Goal: Transaction & Acquisition: Purchase product/service

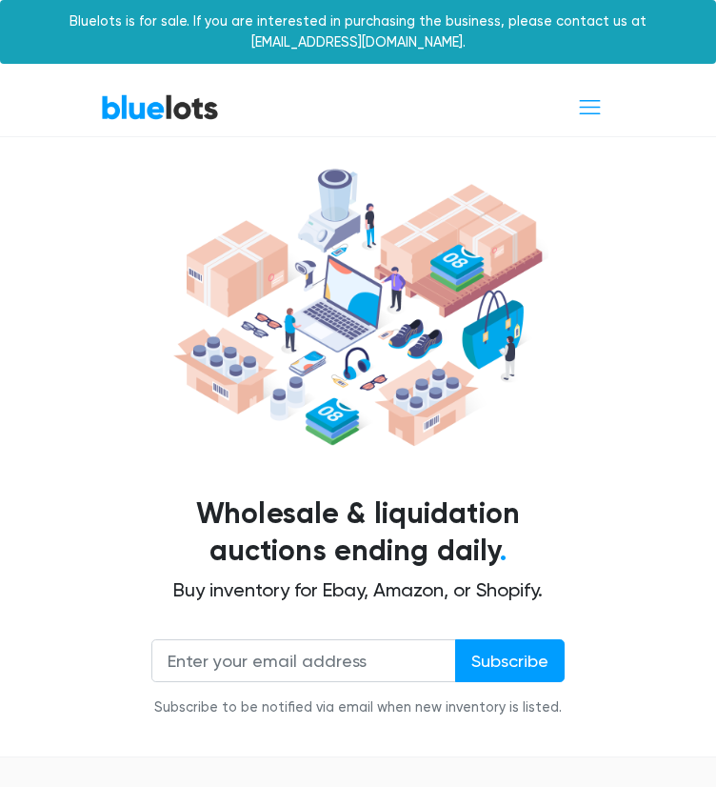
click at [540, 296] on img at bounding box center [358, 307] width 381 height 292
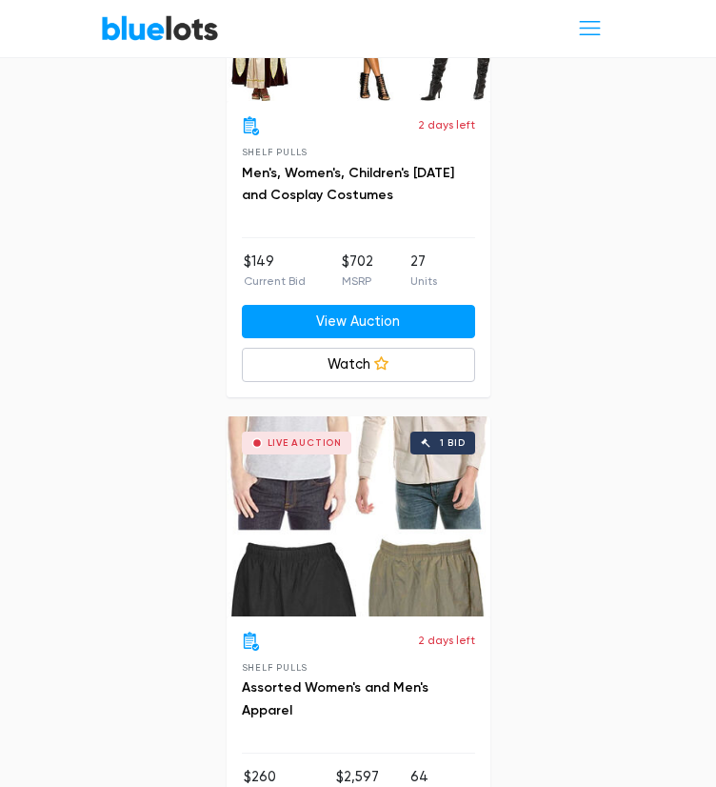
scroll to position [1029, 0]
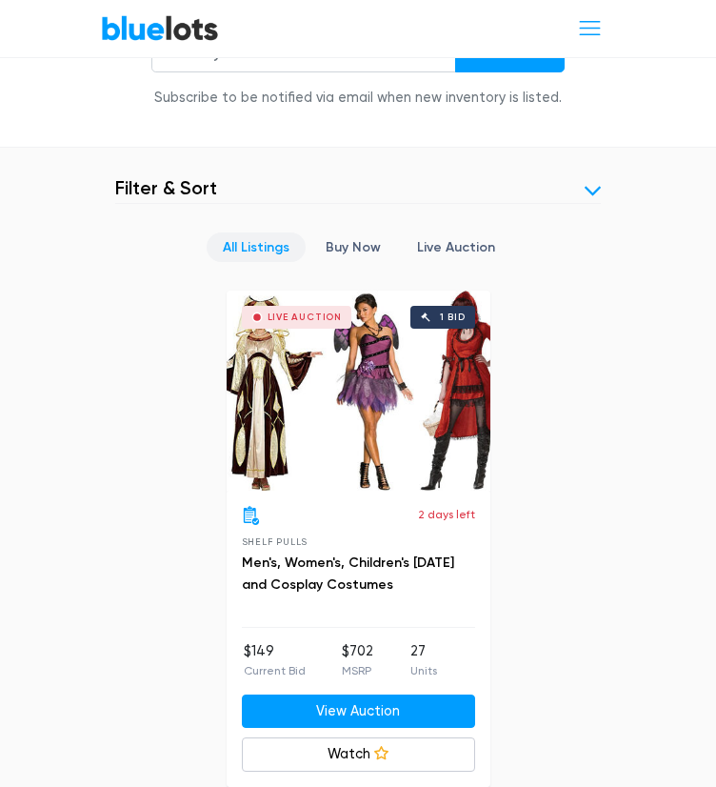
scroll to position [648, 0]
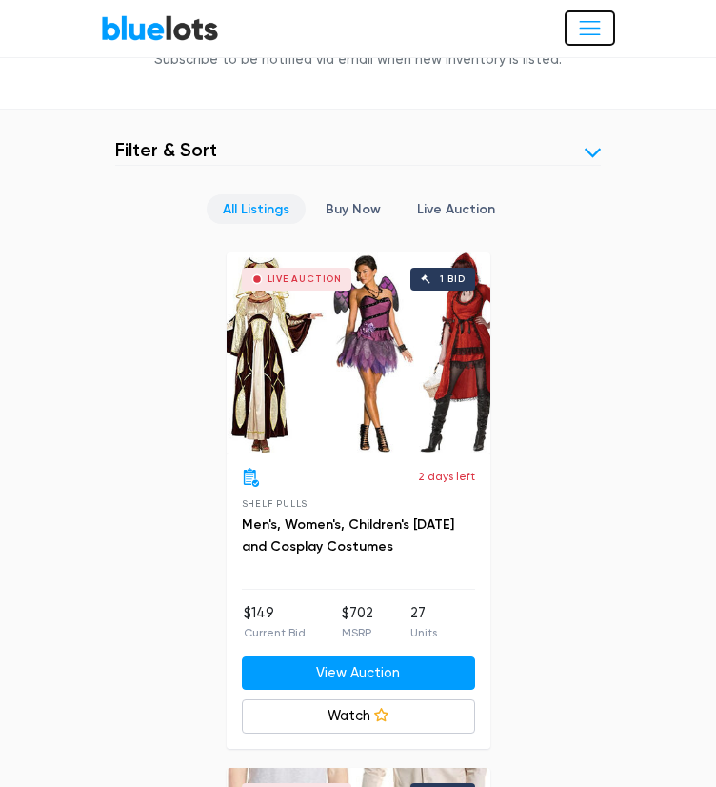
click at [591, 43] on button "Toggle navigation" at bounding box center [590, 27] width 50 height 35
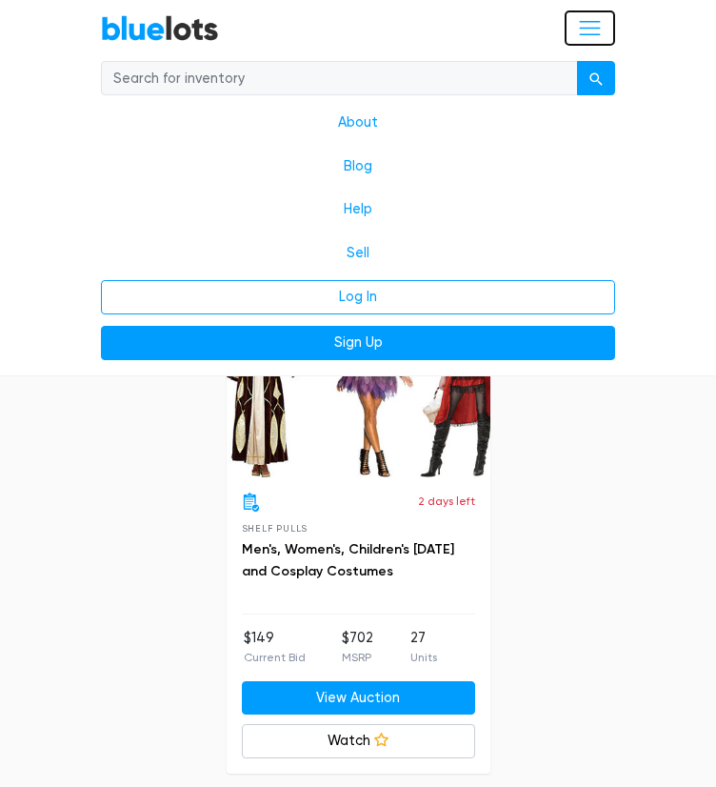
scroll to position [966, 0]
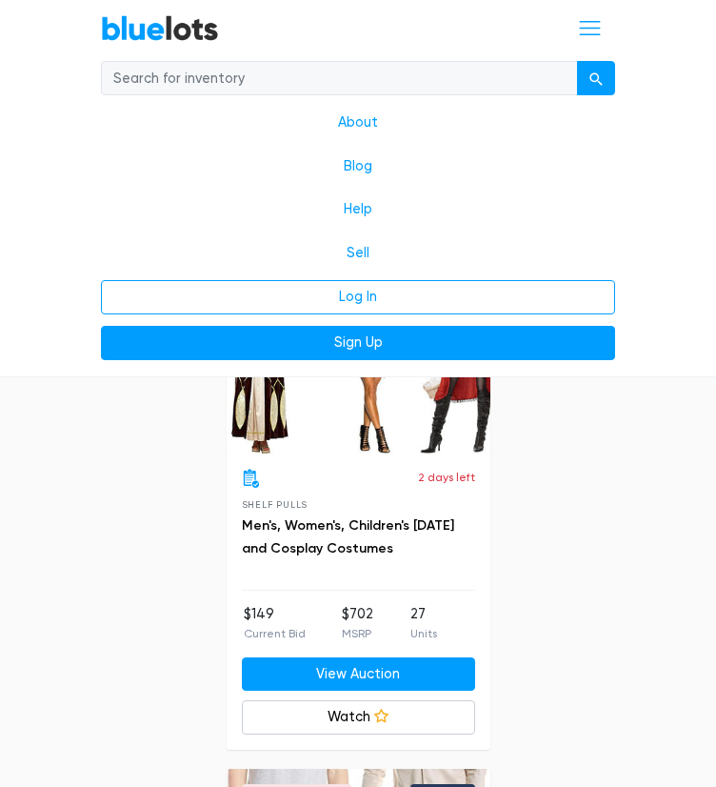
click at [672, 73] on nav "BlueLots About Blog Help Sell Log In Sign Up" at bounding box center [358, 188] width 716 height 377
click at [589, 24] on span "Toggle navigation" at bounding box center [590, 28] width 26 height 26
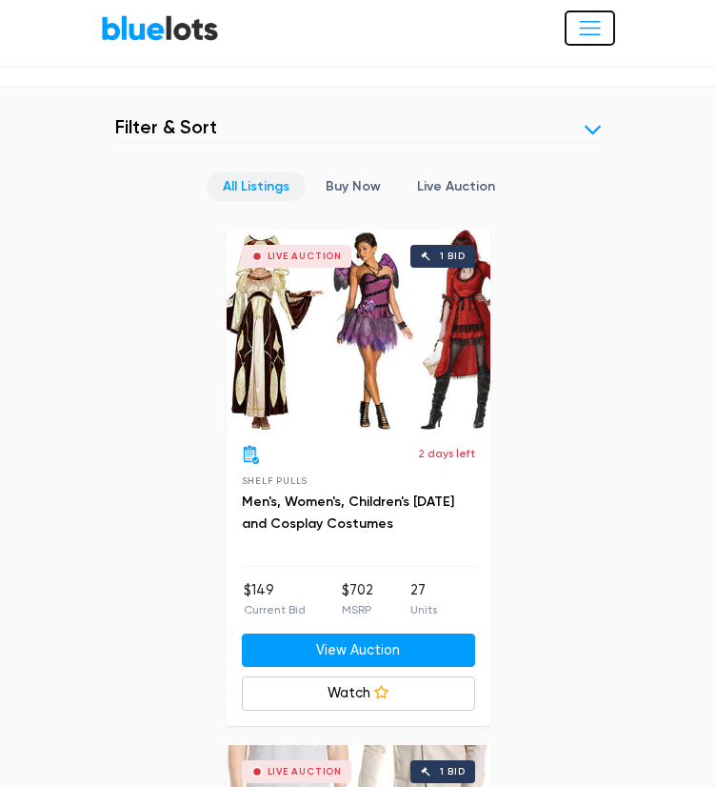
scroll to position [648, 0]
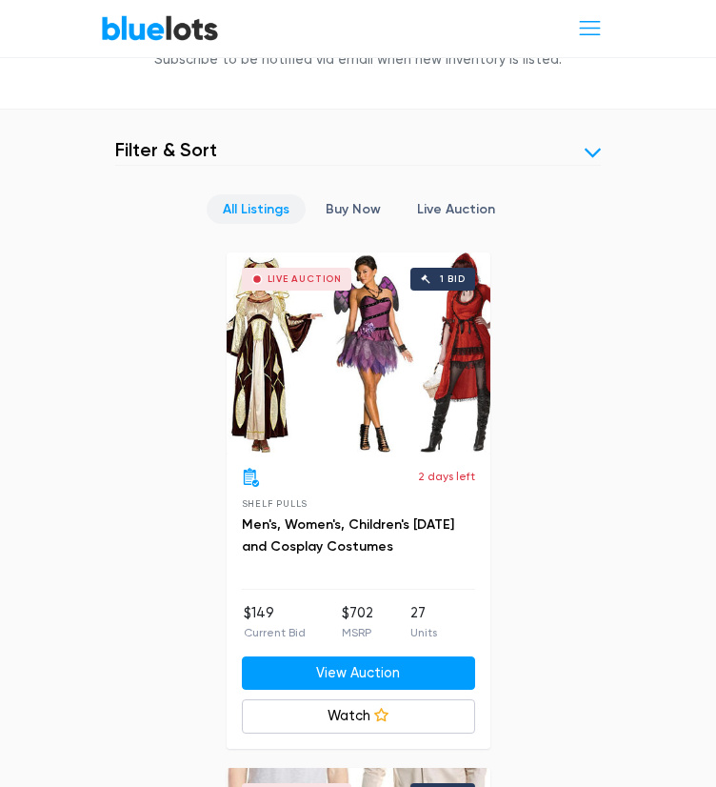
click at [586, 151] on link at bounding box center [593, 153] width 16 height 16
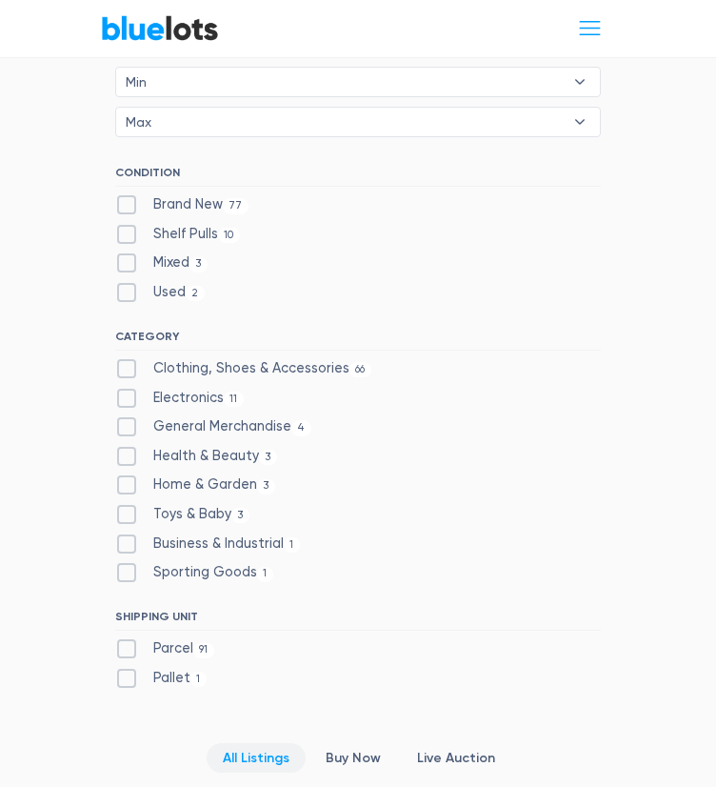
scroll to position [876, 0]
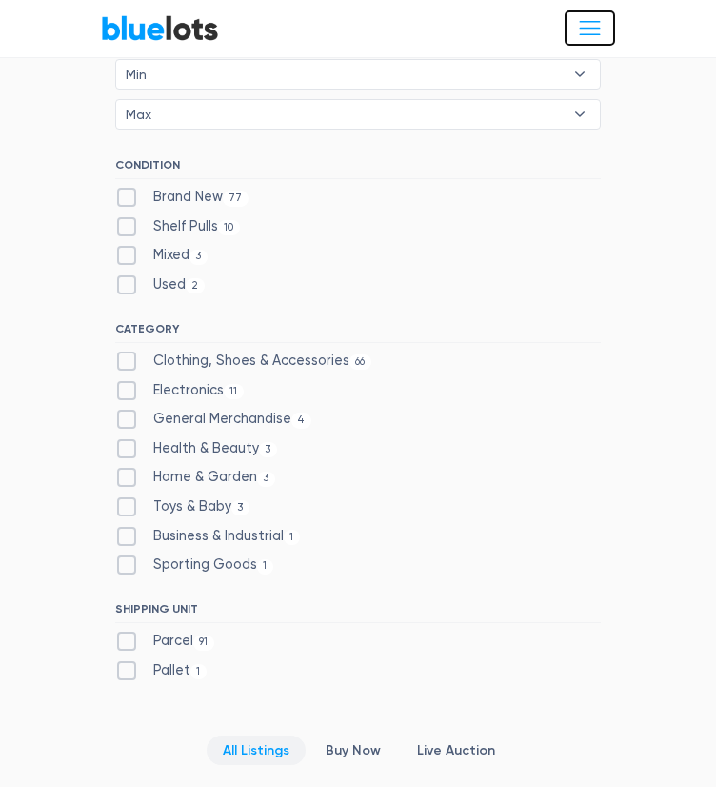
click at [587, 28] on span "Toggle navigation" at bounding box center [590, 28] width 26 height 26
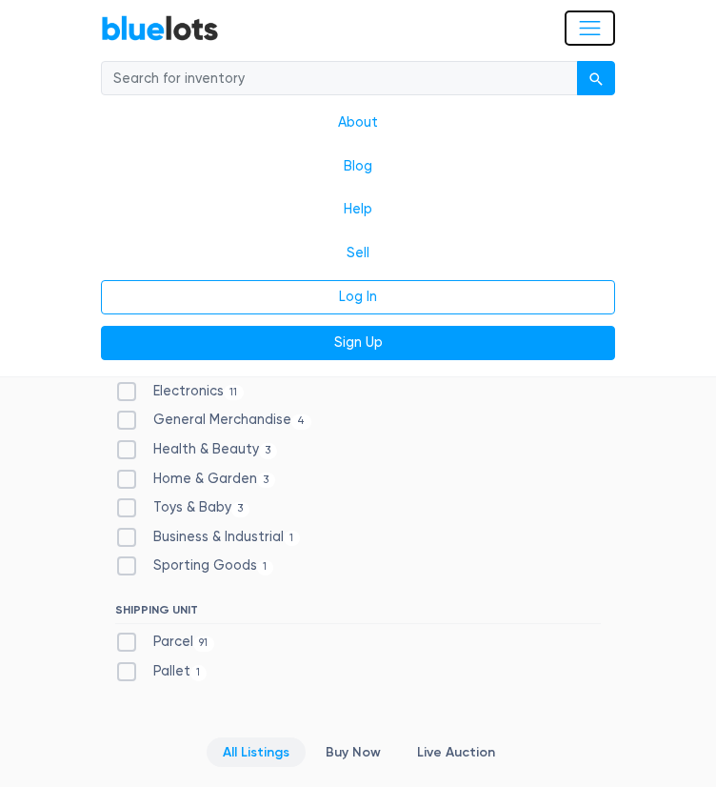
scroll to position [1233, 0]
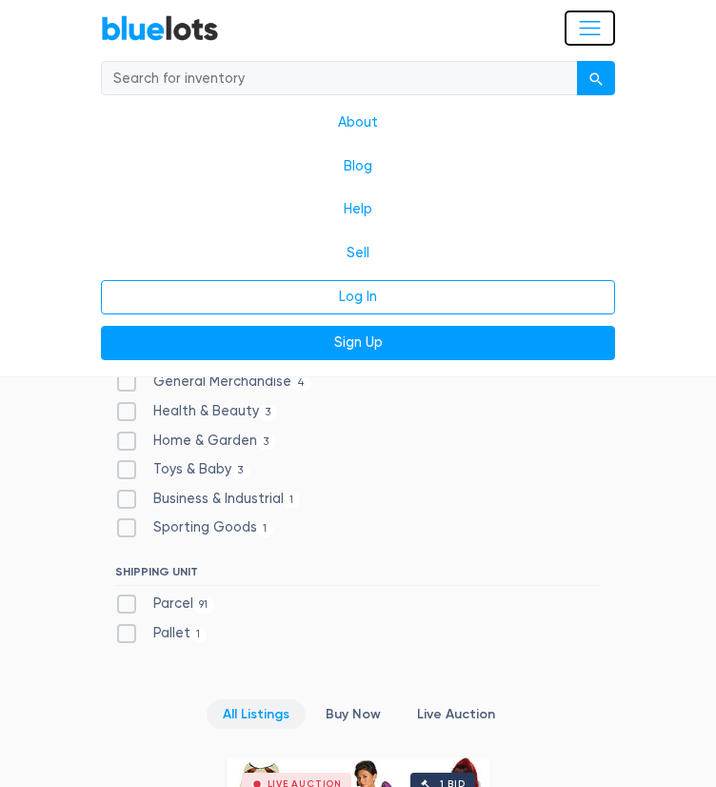
click at [586, 28] on span "Toggle navigation" at bounding box center [590, 28] width 26 height 26
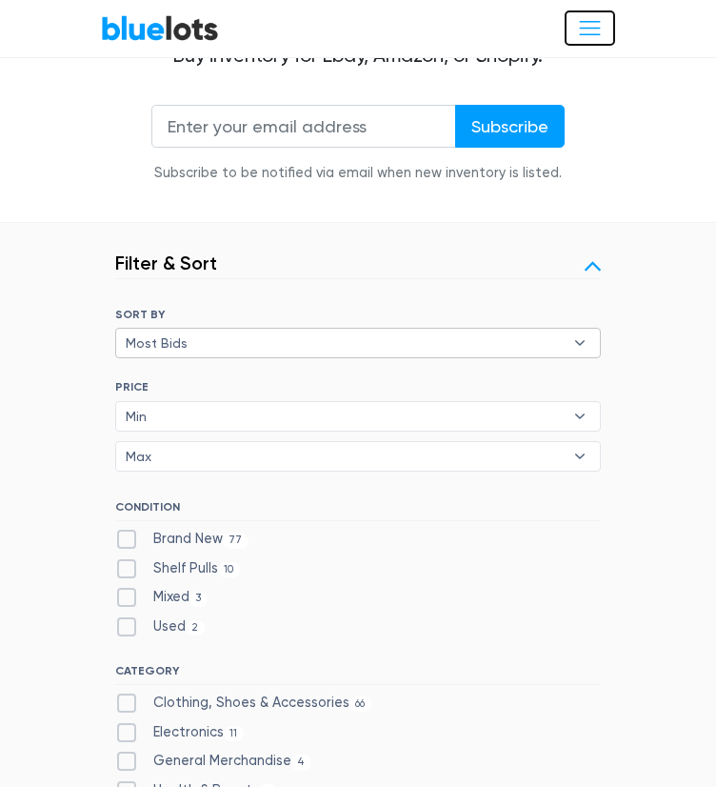
scroll to position [533, 0]
click at [465, 254] on header "Filter Filter & Sort" at bounding box center [358, 266] width 486 height 28
click at [593, 265] on link at bounding box center [593, 267] width 16 height 16
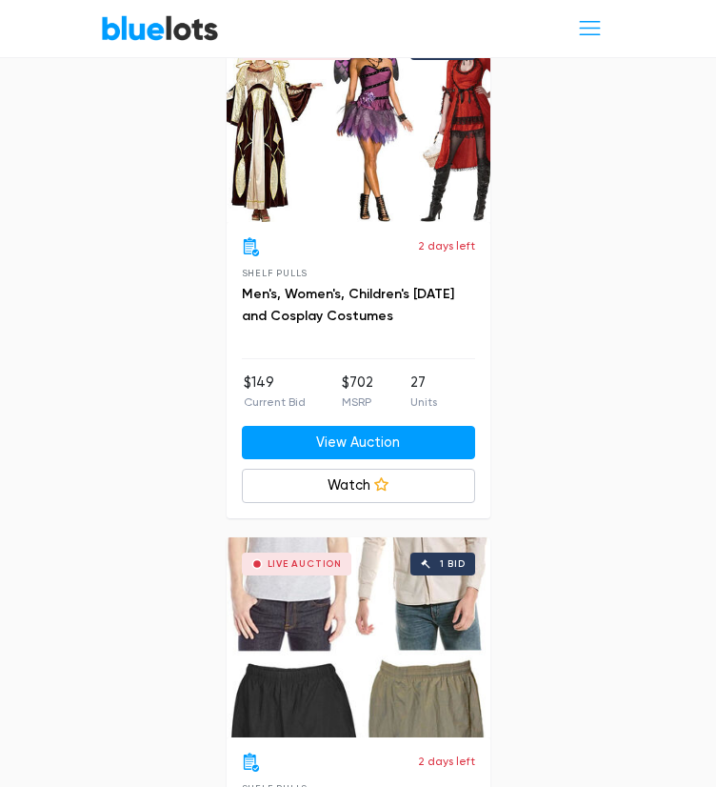
scroll to position [654, 0]
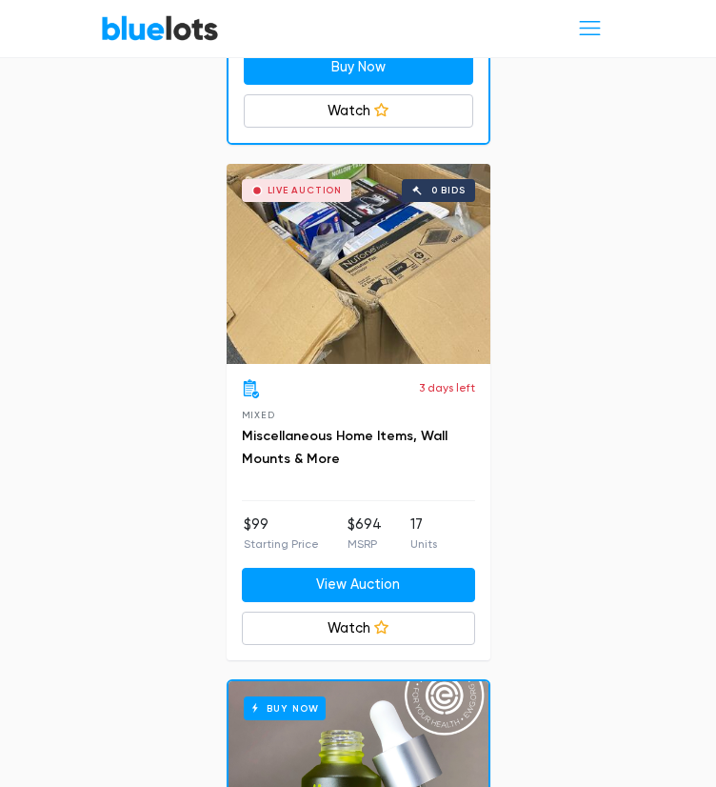
scroll to position [2331, 0]
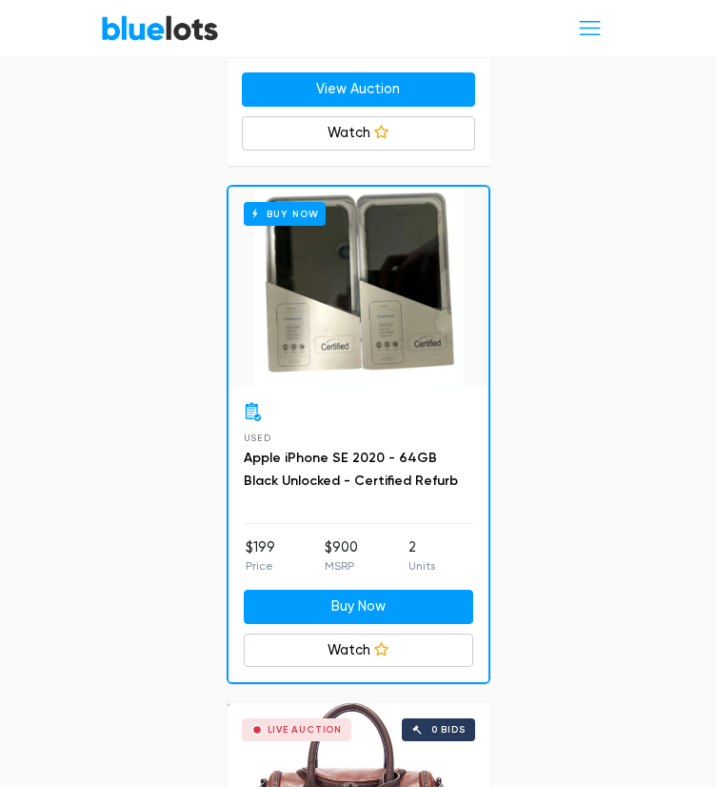
scroll to position [5036, 0]
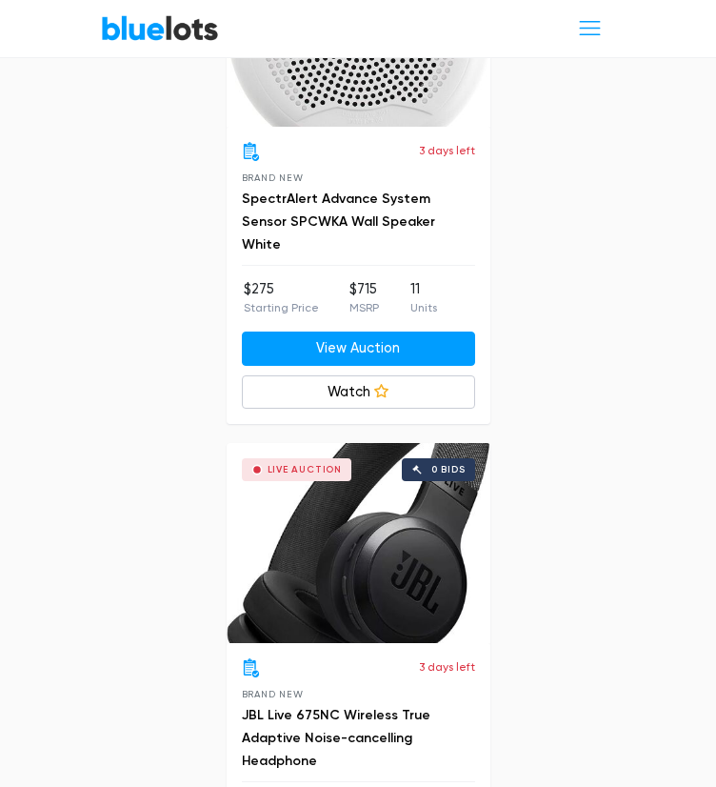
scroll to position [6141, 0]
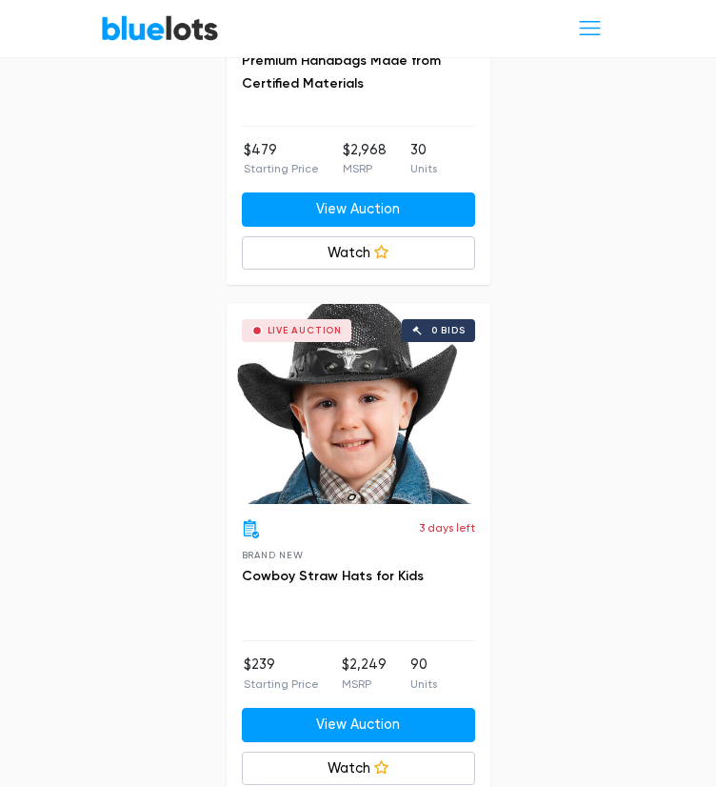
scroll to position [7894, 0]
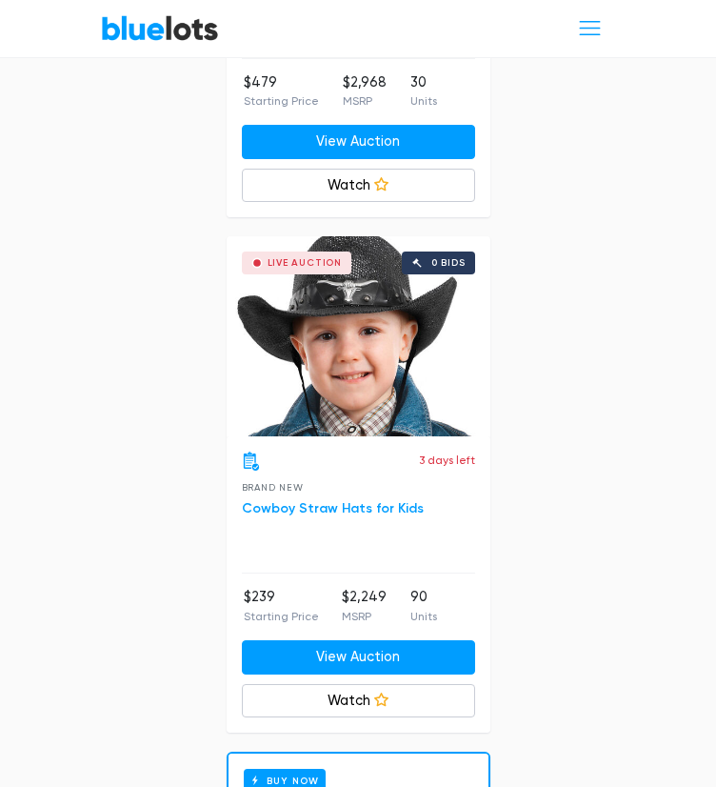
click at [382, 500] on link "Cowboy Straw Hats for Kids" at bounding box center [333, 508] width 182 height 16
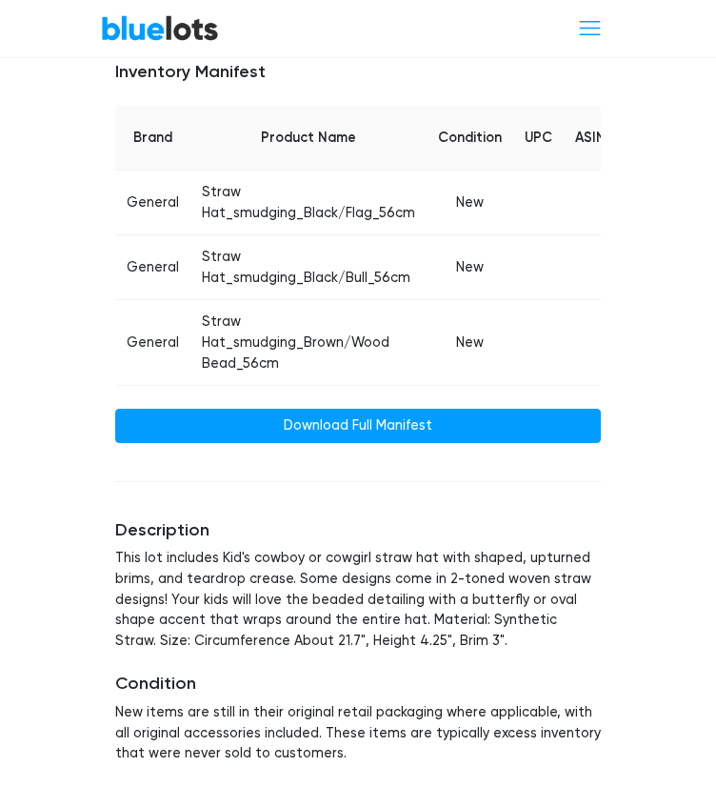
scroll to position [1524, 0]
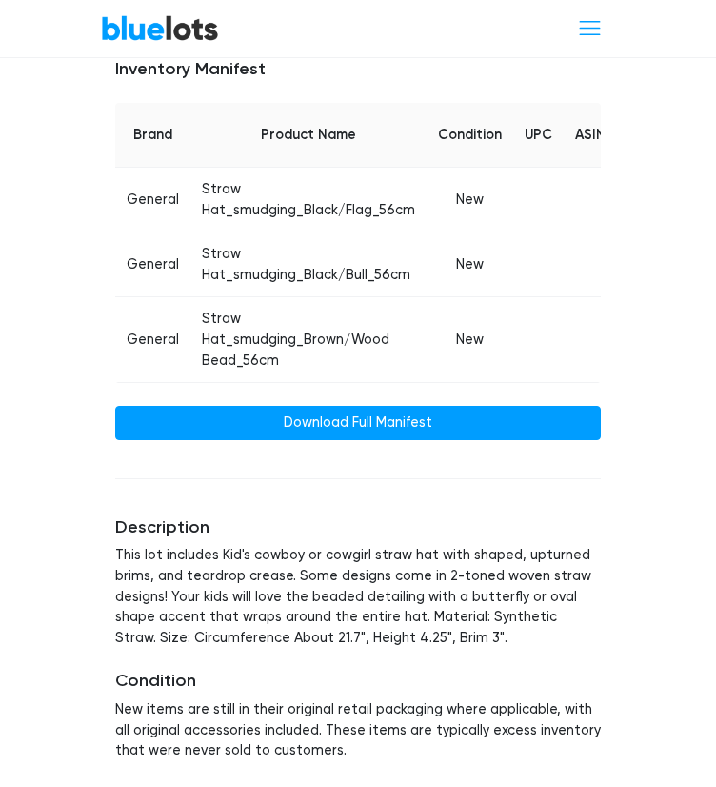
click at [520, 616] on p "This lot includes Kid's cowboy or cowgirl straw hat with shaped, upturned brims…" at bounding box center [358, 596] width 486 height 103
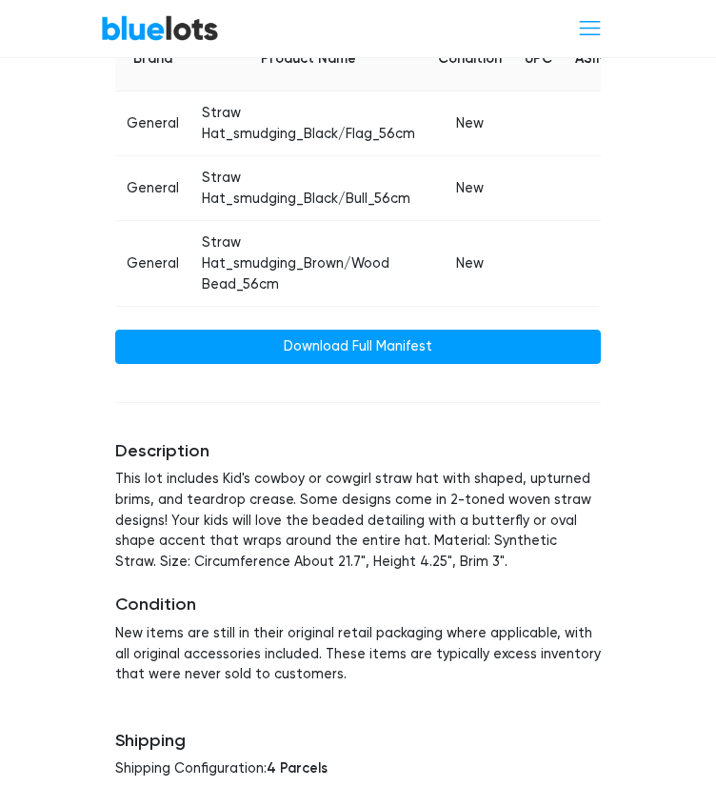
click at [462, 637] on div "Condition New items are still in their original retail packaging where applicab…" at bounding box center [358, 639] width 486 height 90
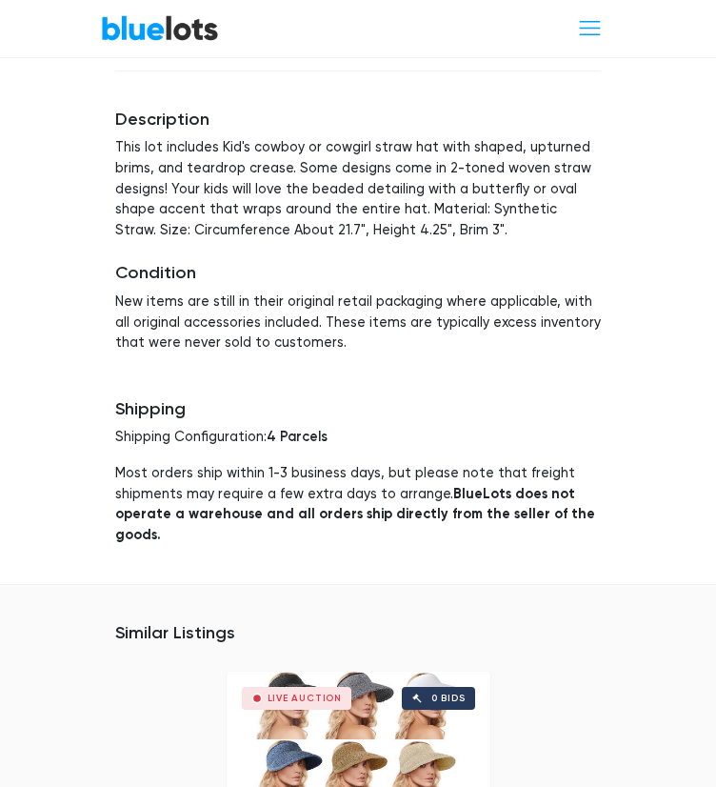
scroll to position [1943, 0]
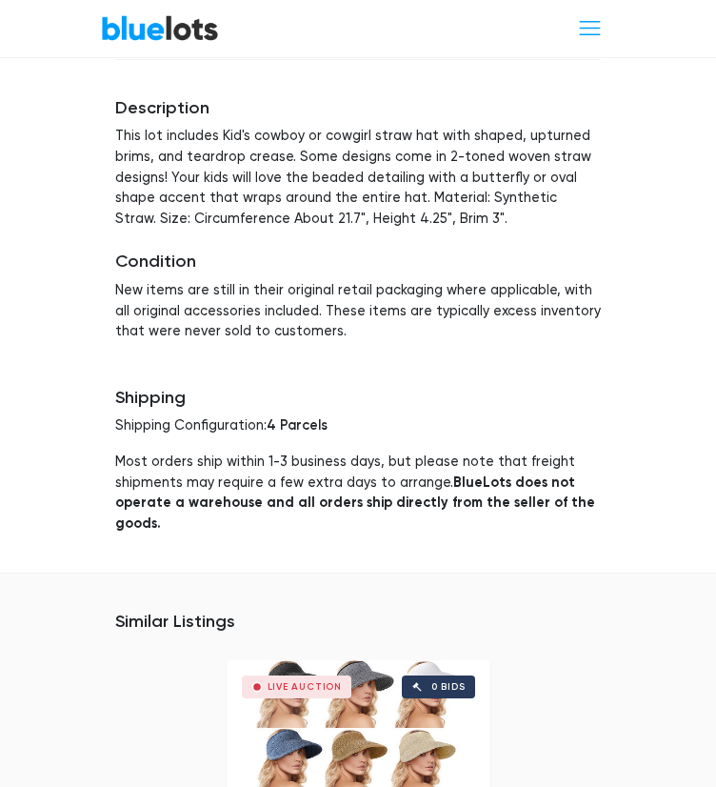
click at [634, 352] on div "BlueLots About Blog Help Sell Log In Sign Up Home / Liquidation / Cowboy Straw …" at bounding box center [358, 636] width 716 height 5000
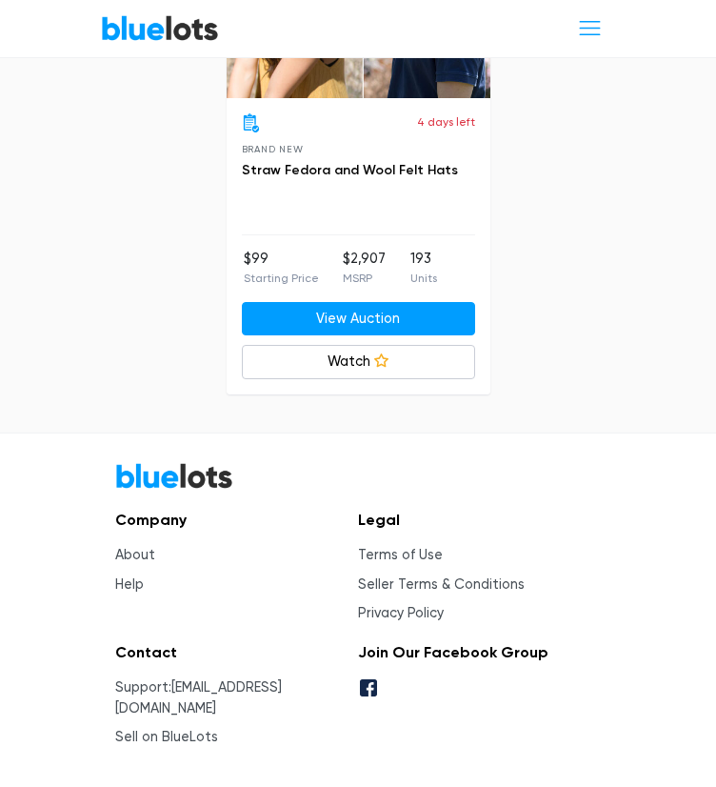
scroll to position [4283, 0]
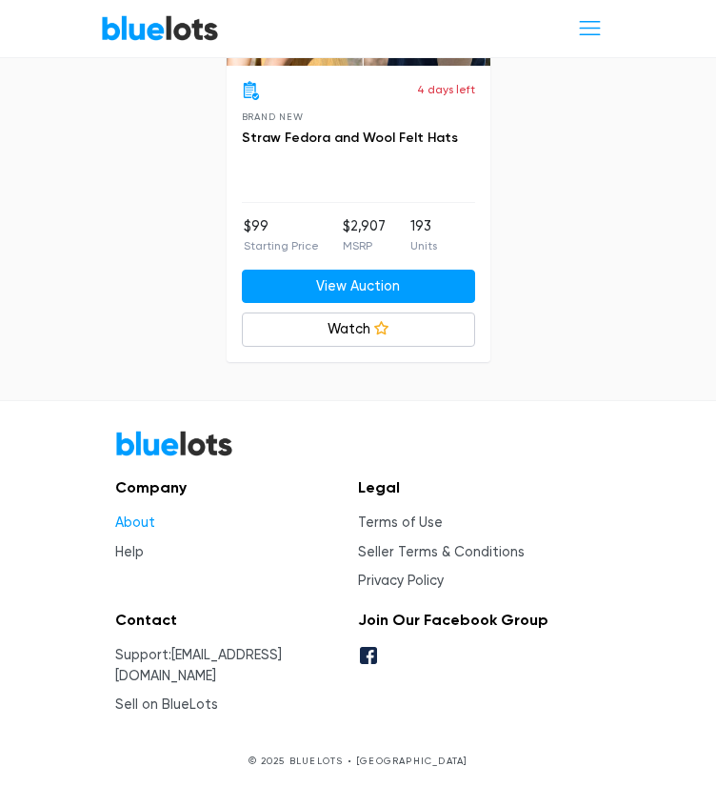
click at [135, 531] on link "About" at bounding box center [135, 522] width 40 height 16
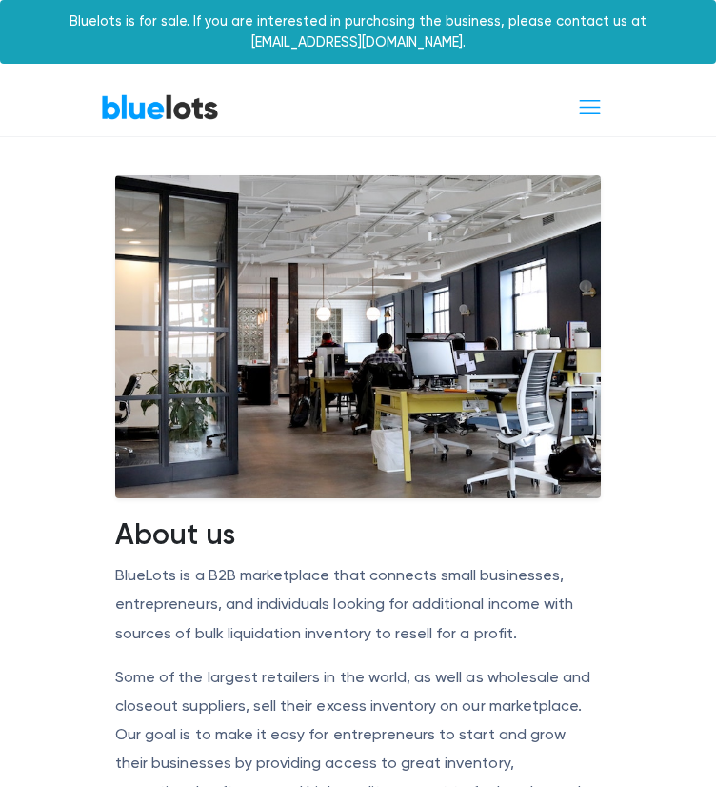
click at [702, 553] on article "About us BlueLots is a B2B marketplace that connects small businesses, entrepre…" at bounding box center [358, 679] width 716 height 1085
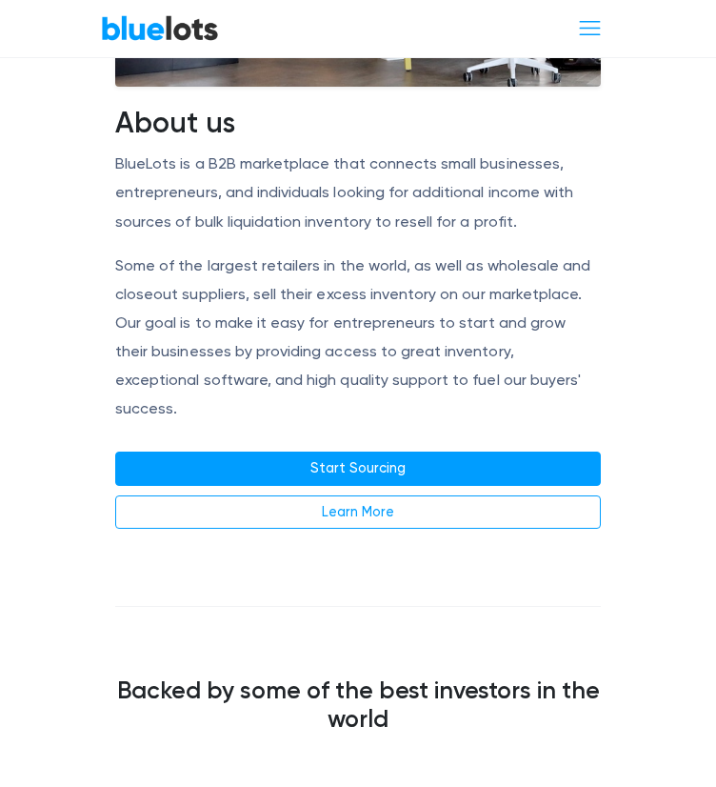
scroll to position [572, 0]
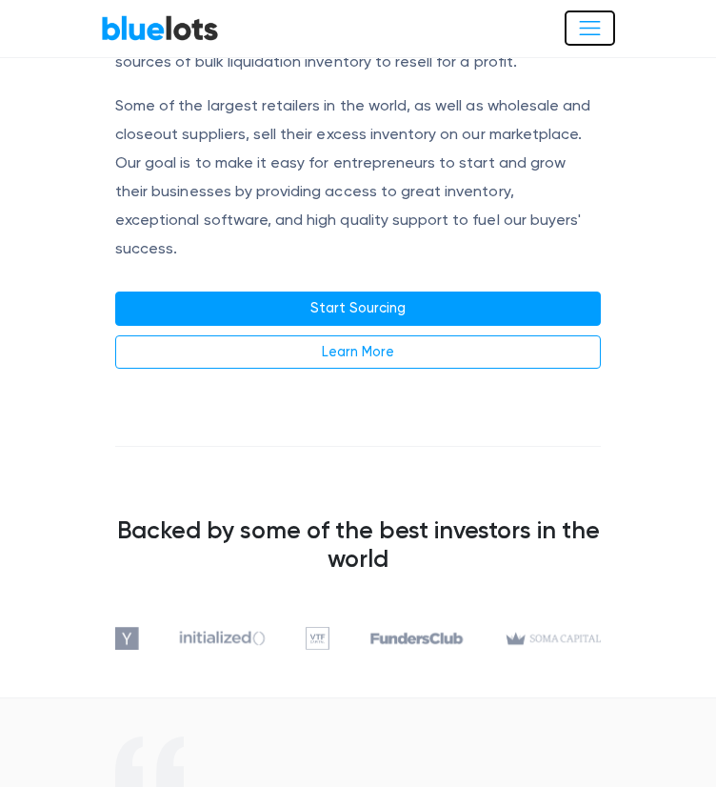
click at [598, 22] on span "Toggle navigation" at bounding box center [590, 28] width 26 height 26
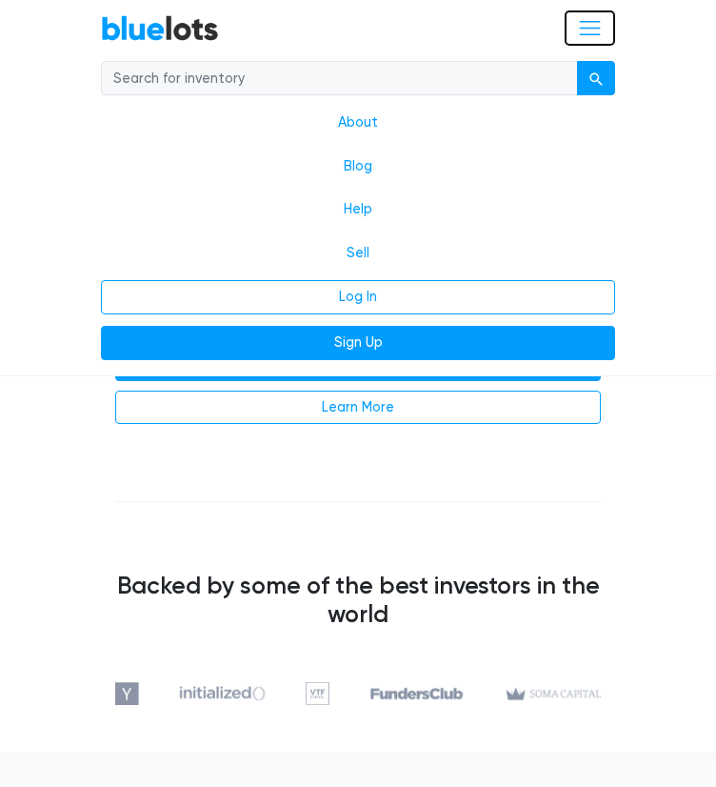
scroll to position [890, 0]
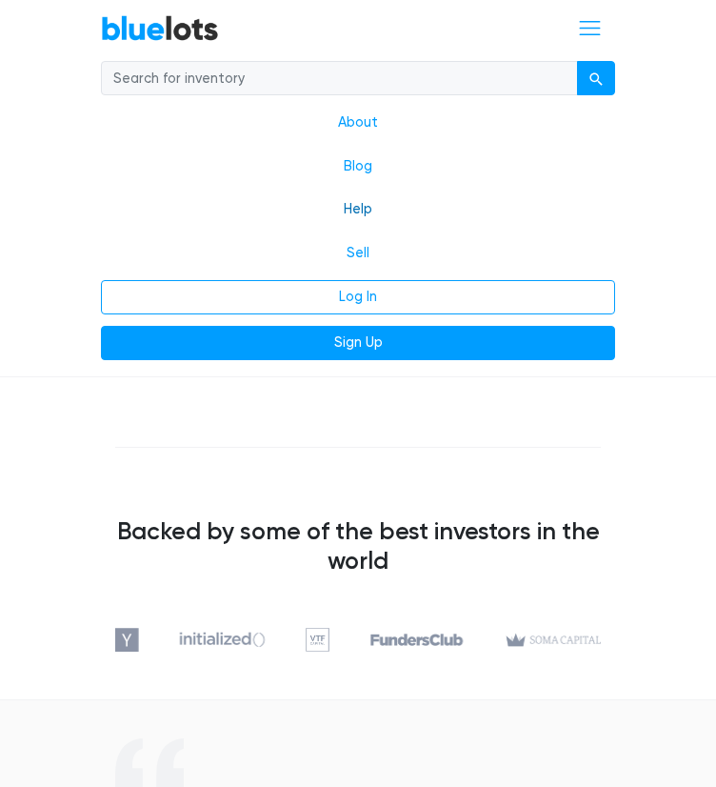
click at [361, 204] on link "Help" at bounding box center [358, 210] width 514 height 44
click at [363, 121] on link "About" at bounding box center [358, 123] width 514 height 44
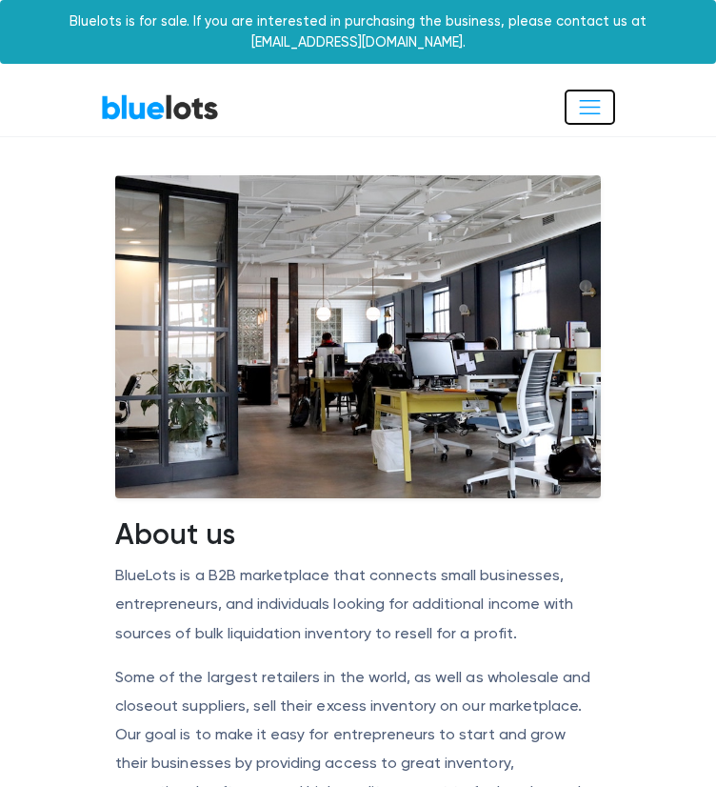
click at [607, 95] on button "Toggle navigation" at bounding box center [590, 107] width 50 height 35
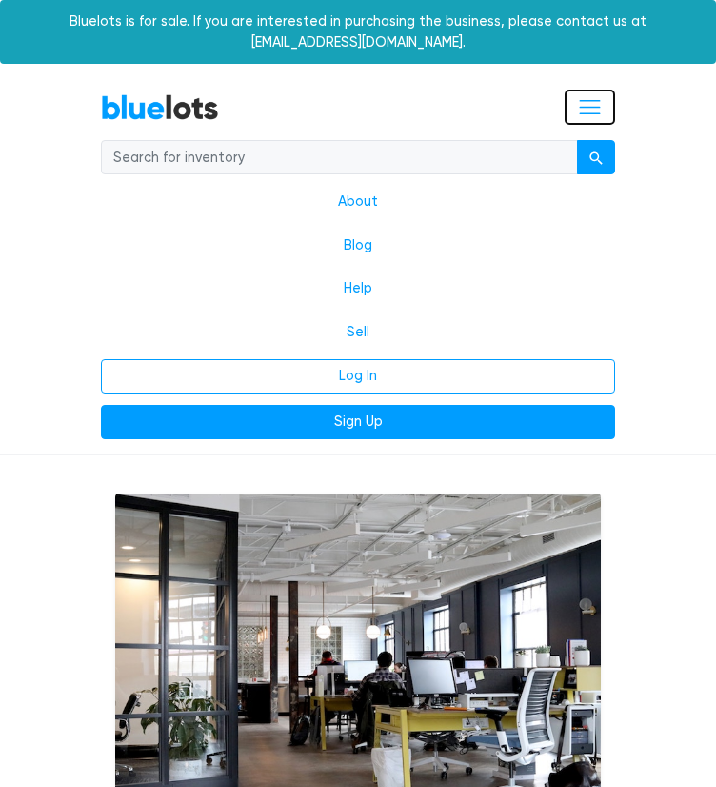
click at [607, 95] on button "Toggle navigation" at bounding box center [590, 107] width 50 height 35
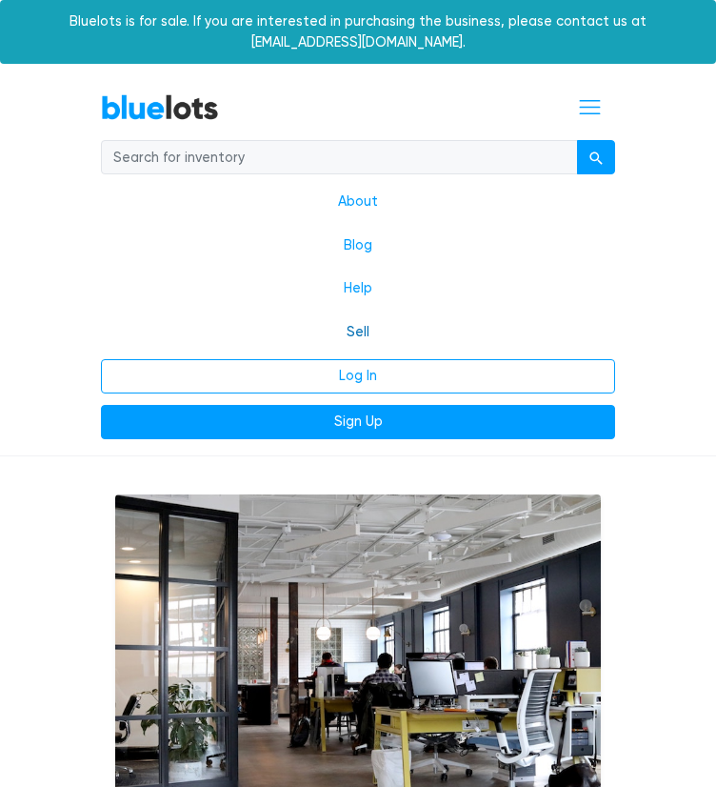
click at [368, 340] on link "Sell" at bounding box center [358, 333] width 514 height 44
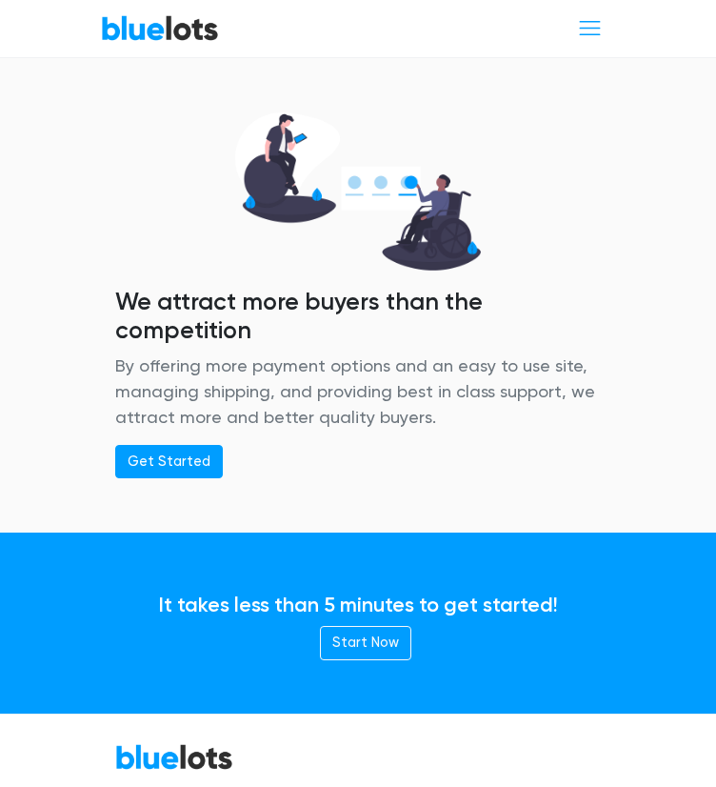
scroll to position [4063, 0]
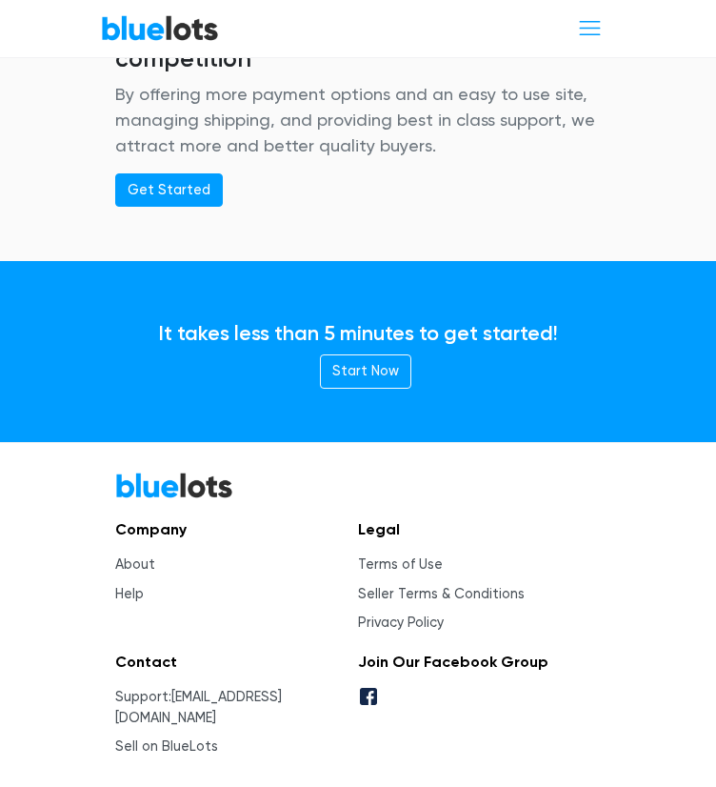
click at [537, 378] on div "It takes less than 5 minutes to get started! Start Now" at bounding box center [358, 352] width 514 height 166
click at [359, 354] on link "Start Now" at bounding box center [365, 371] width 91 height 34
click at [114, 14] on link "BlueLots" at bounding box center [160, 28] width 118 height 28
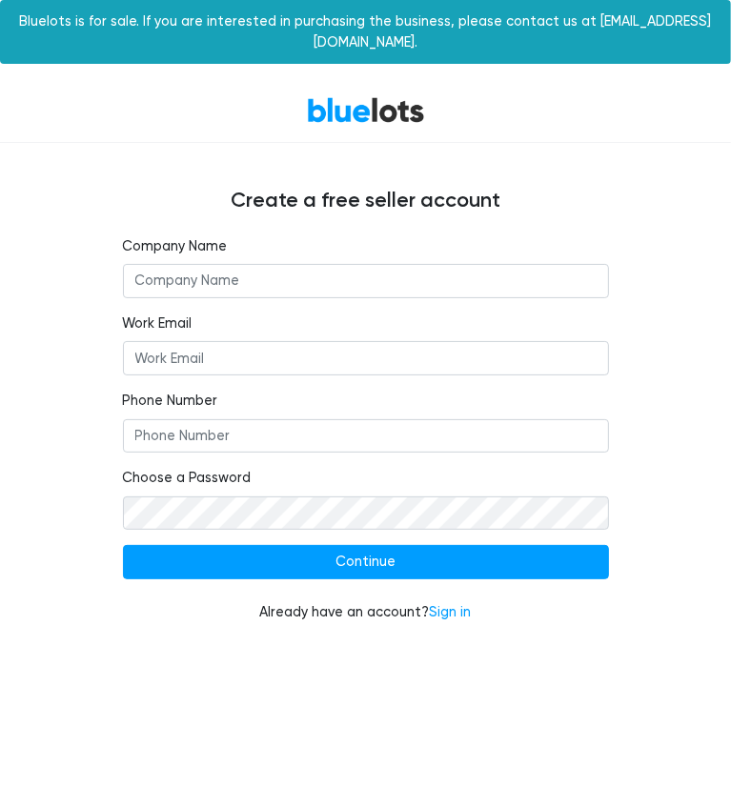
click at [614, 143] on div "Create a free seller account Company Name Work Email Phone Number Choose a Pass…" at bounding box center [366, 394] width 514 height 503
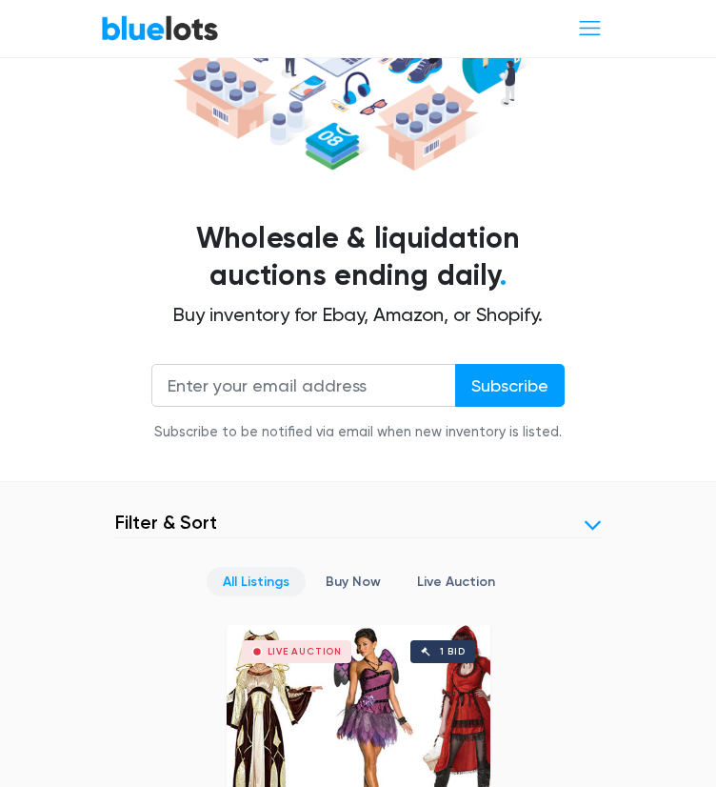
scroll to position [472, 0]
